Goal: Task Accomplishment & Management: Manage account settings

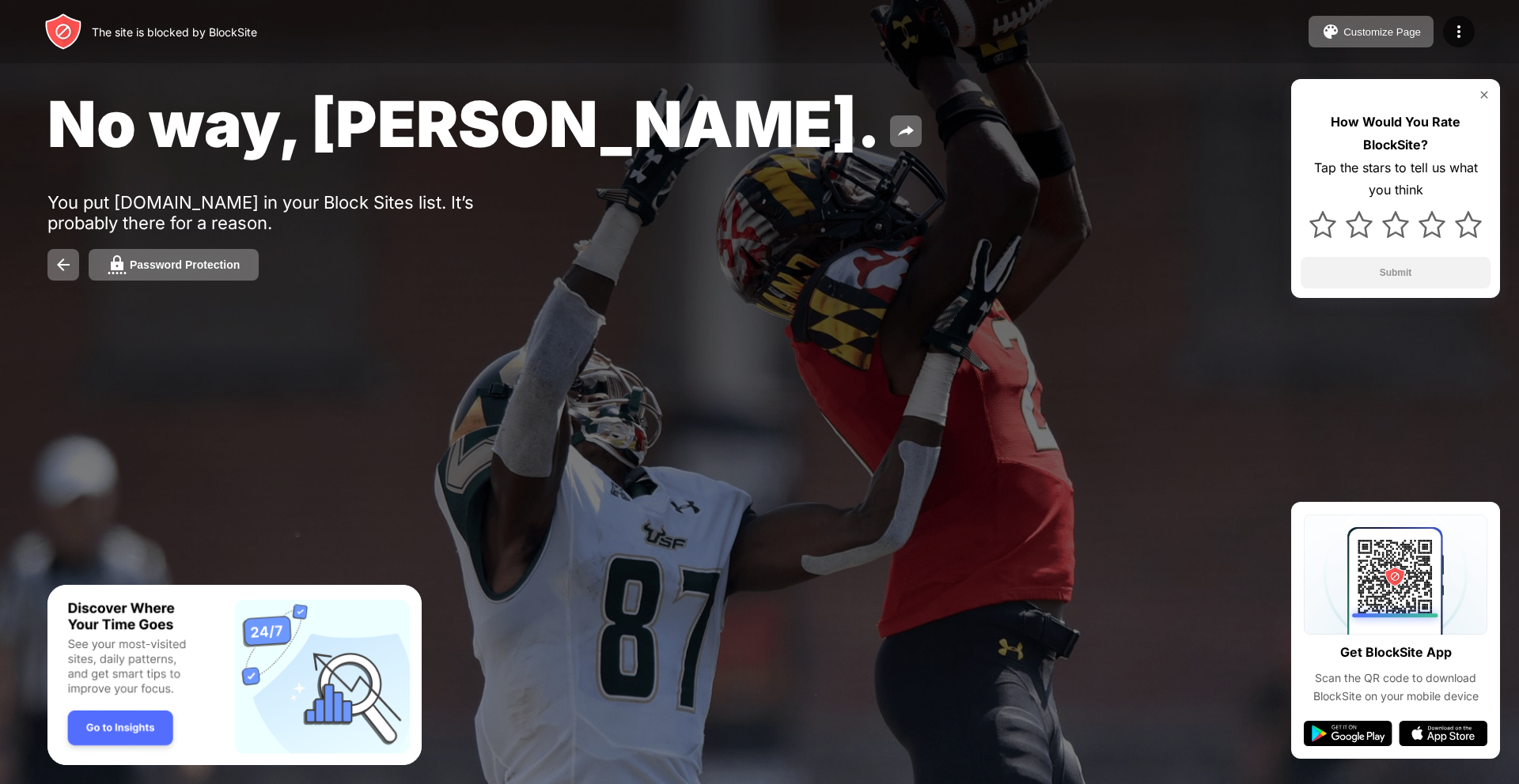
click at [1492, 96] on div "How Would You Rate BlockSite? Tap the stars to tell us what you think Submit" at bounding box center [1396, 188] width 209 height 219
click at [1483, 98] on img at bounding box center [1484, 95] width 13 height 13
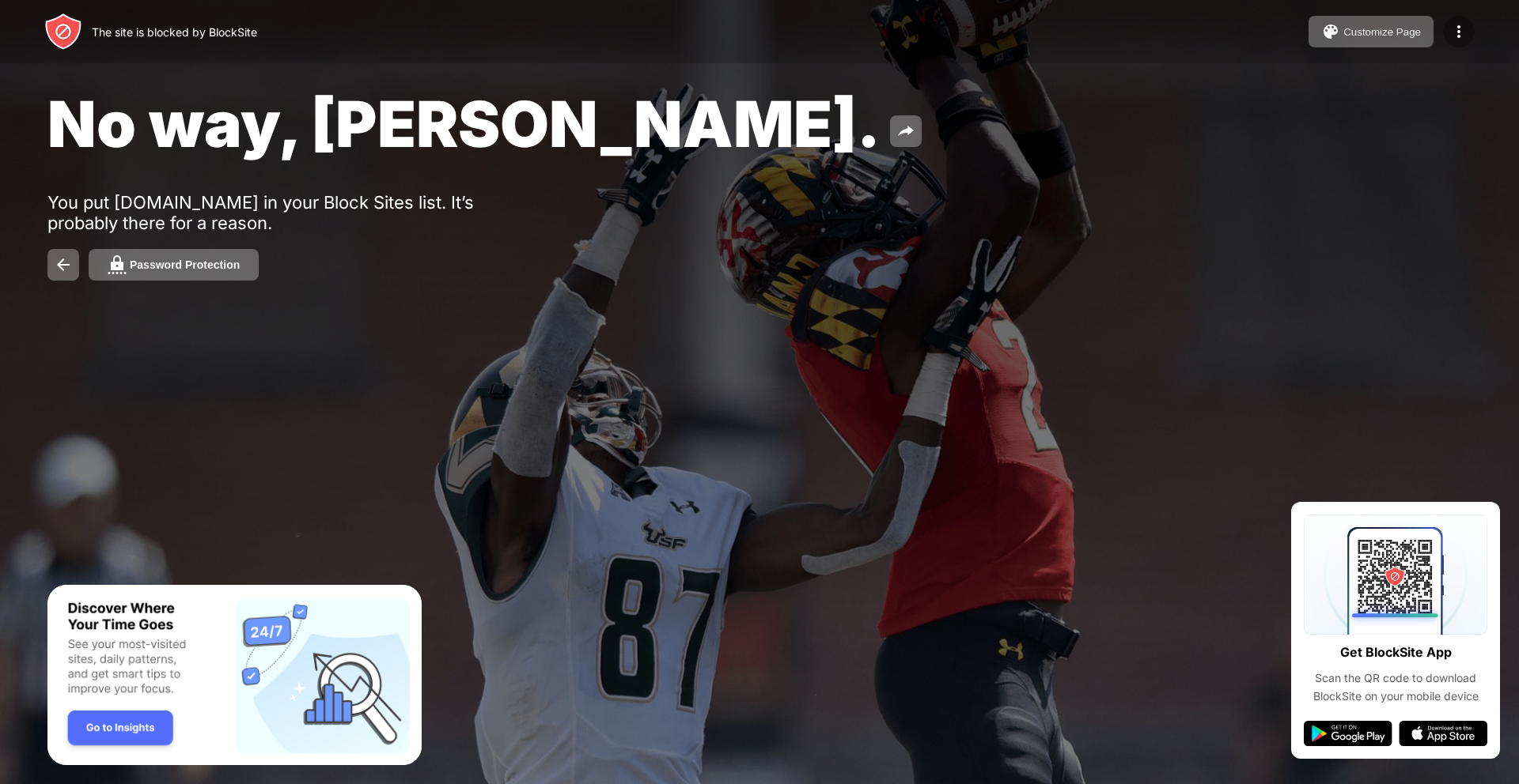
click at [1458, 33] on img at bounding box center [1458, 31] width 19 height 19
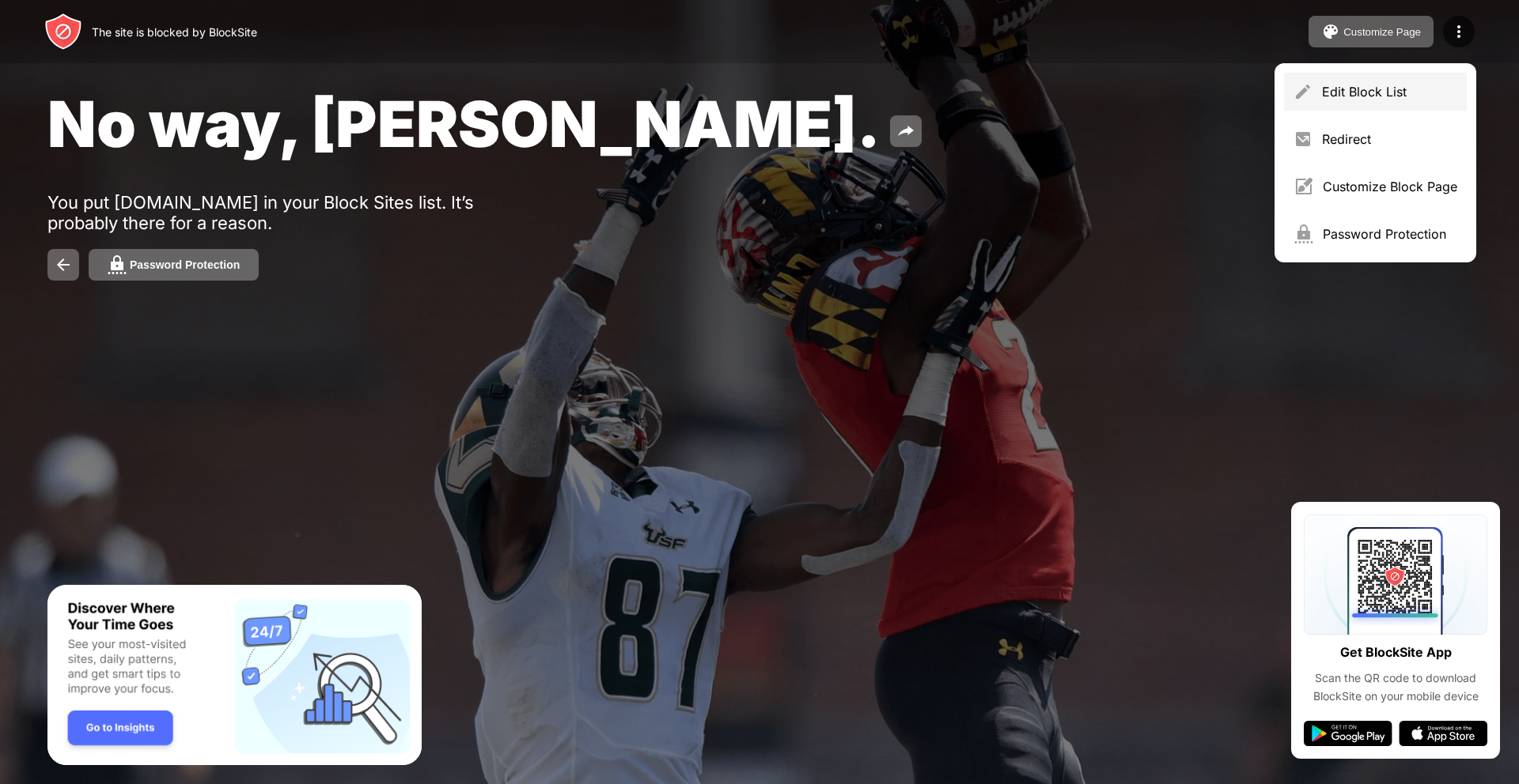
click at [1390, 98] on div "Edit Block List" at bounding box center [1389, 92] width 136 height 16
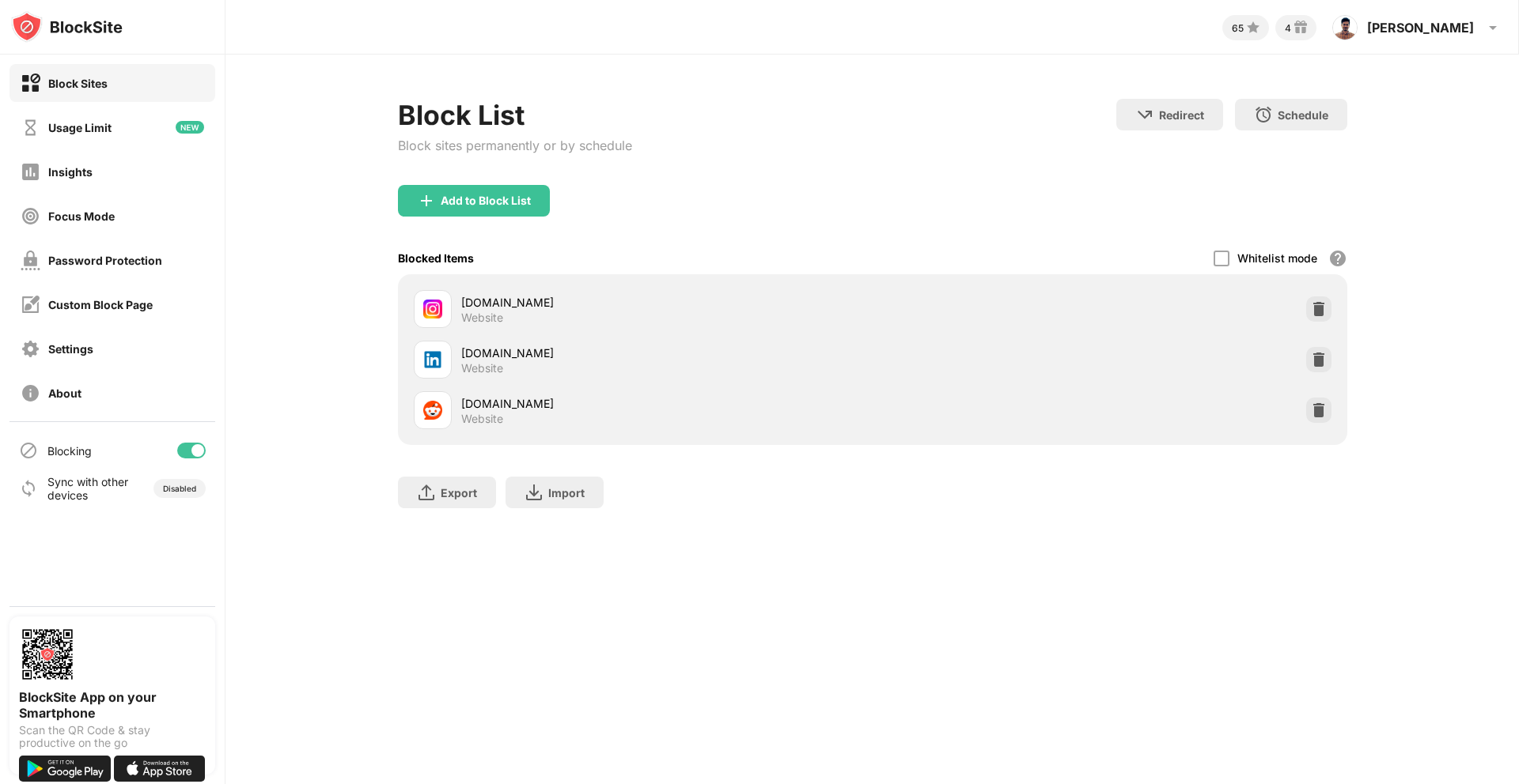
click at [199, 451] on div at bounding box center [197, 450] width 13 height 13
click at [195, 451] on div at bounding box center [190, 451] width 28 height 16
click at [190, 455] on div at bounding box center [190, 451] width 28 height 16
